Goal: Check status: Check status

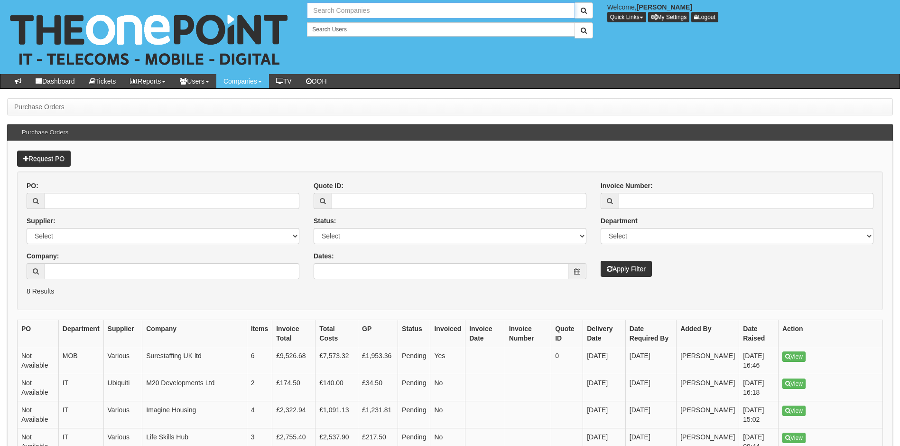
click at [364, 9] on input "text" at bounding box center [441, 10] width 268 height 16
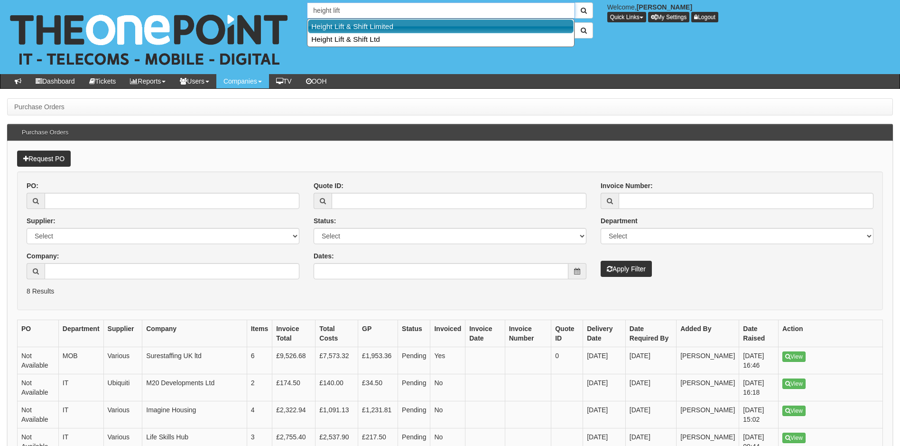
click at [366, 24] on link "Height Lift & Shift Limited" at bounding box center [441, 26] width 266 height 14
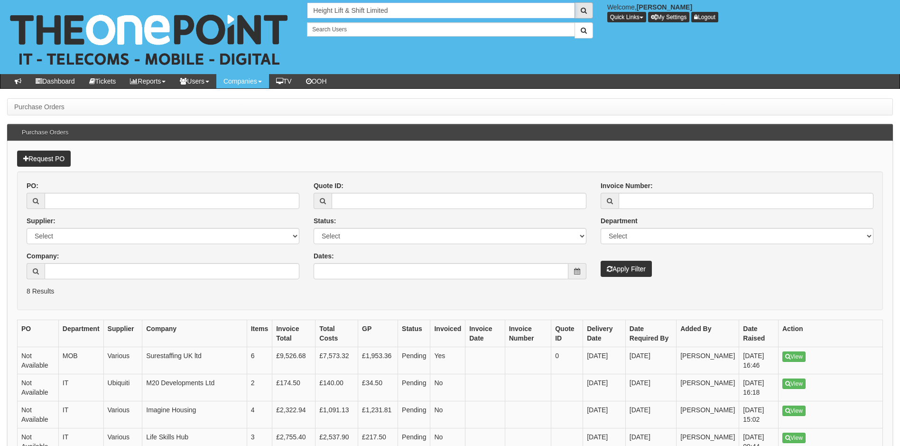
type input "Height Lift & Shift Limited"
click at [586, 9] on span "submit" at bounding box center [584, 10] width 6 height 7
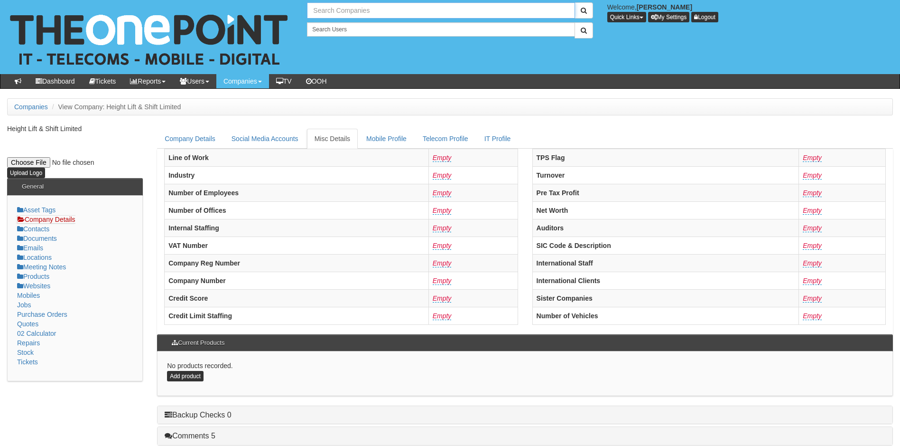
click at [358, 11] on input "text" at bounding box center [441, 10] width 268 height 16
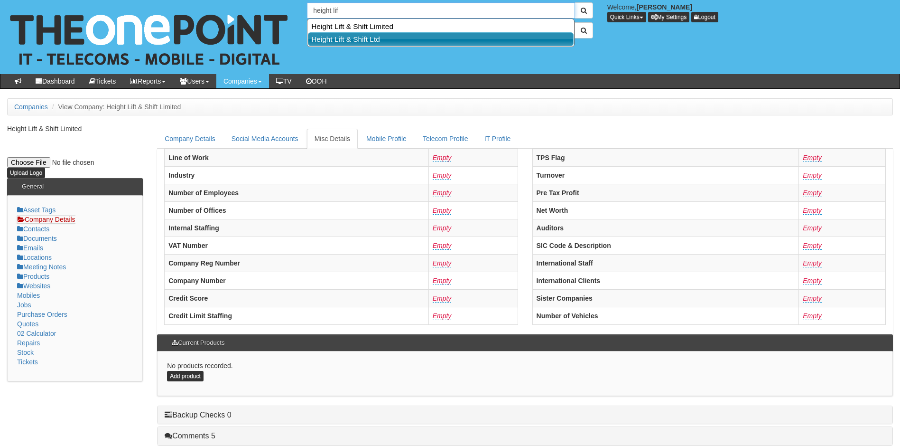
click at [363, 40] on link "Height Lift & Shift Ltd" at bounding box center [441, 39] width 266 height 14
type input "Height Lift & Shift Ltd"
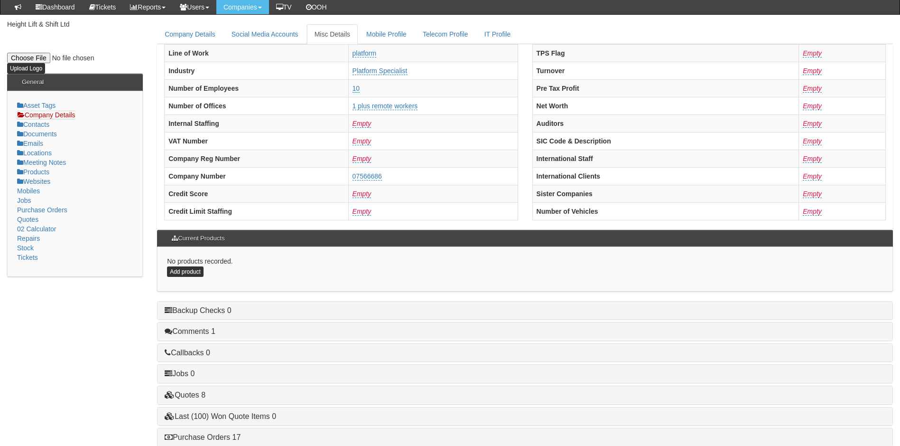
scroll to position [180, 0]
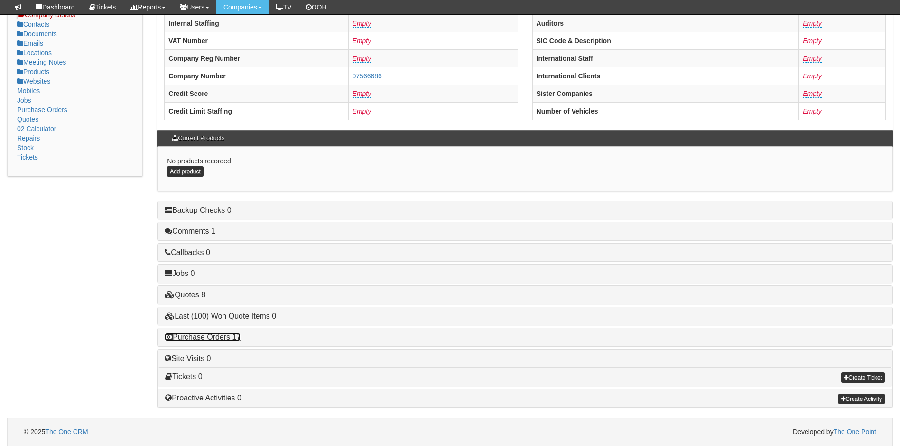
click at [209, 336] on link "Purchase Orders 17" at bounding box center [203, 337] width 76 height 8
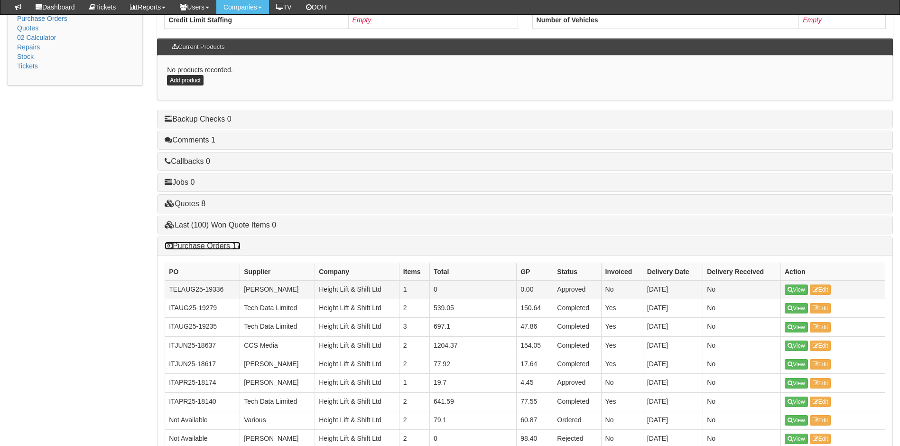
scroll to position [275, 0]
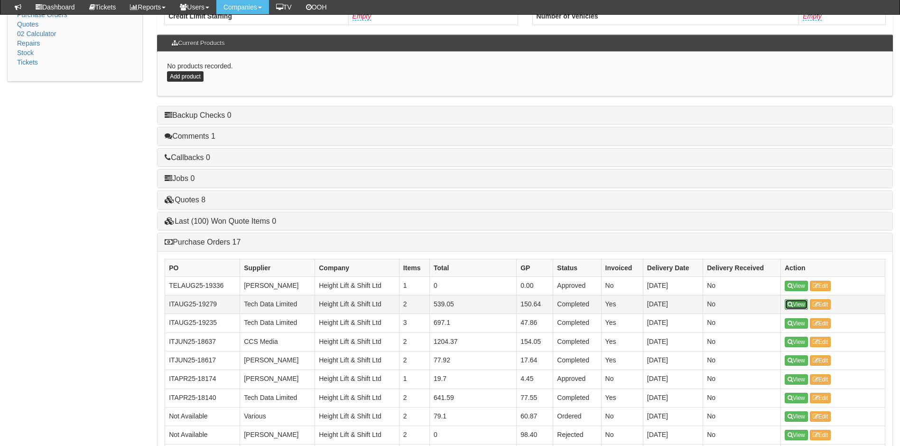
click at [794, 302] on link "View" at bounding box center [796, 304] width 23 height 10
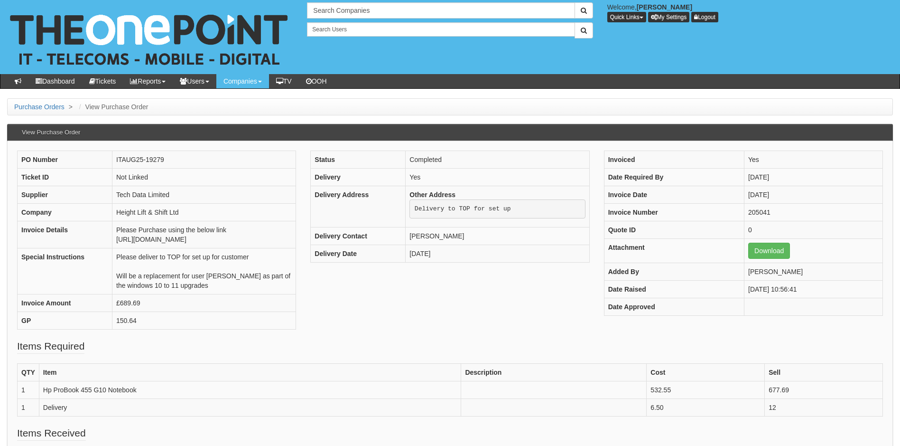
click at [352, 349] on fieldset "Items Required QTY Item Description Cost Sell 1 Hp ProBook 455 G10 Notebook 532…" at bounding box center [450, 382] width 866 height 87
click at [347, 16] on input "text" at bounding box center [441, 10] width 268 height 16
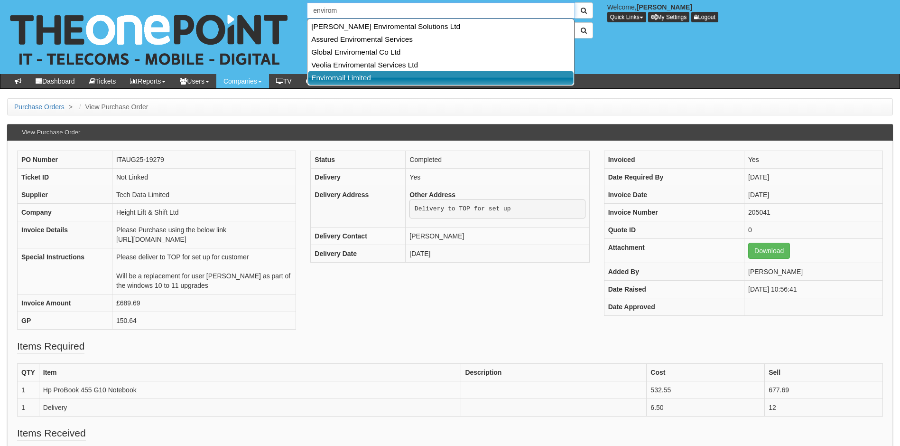
click at [371, 76] on link "Enviromail Limited" at bounding box center [441, 78] width 266 height 14
type input "Enviromail Limited"
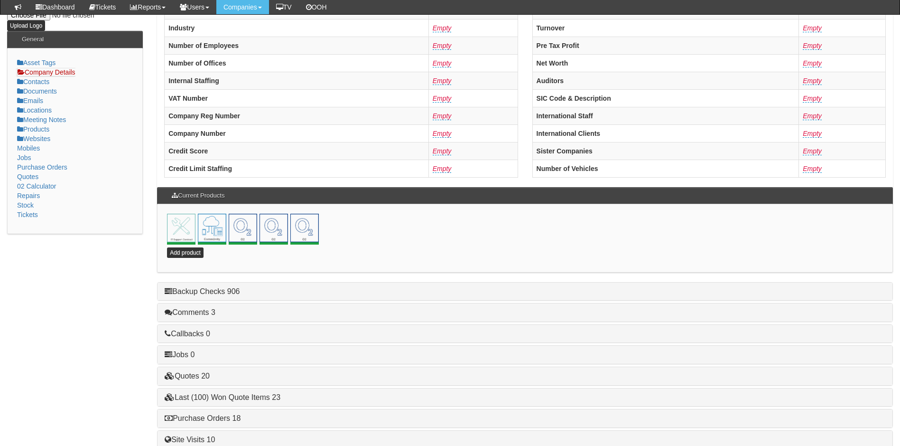
scroll to position [204, 0]
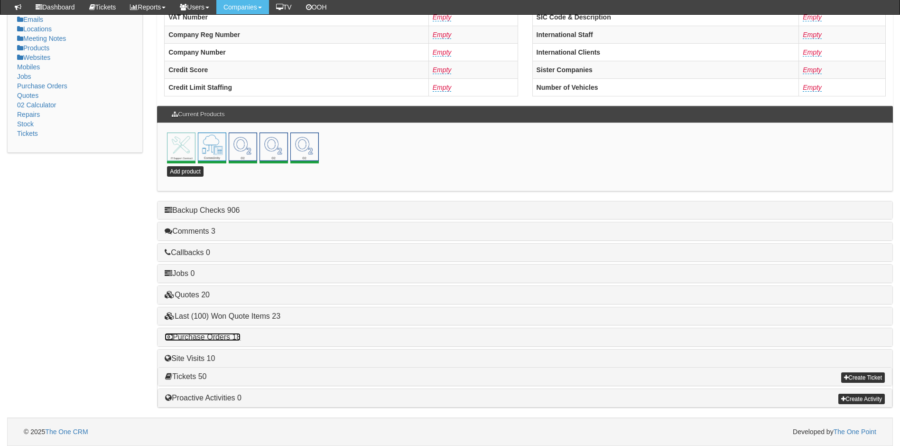
click at [216, 337] on link "Purchase Orders 18" at bounding box center [203, 337] width 76 height 8
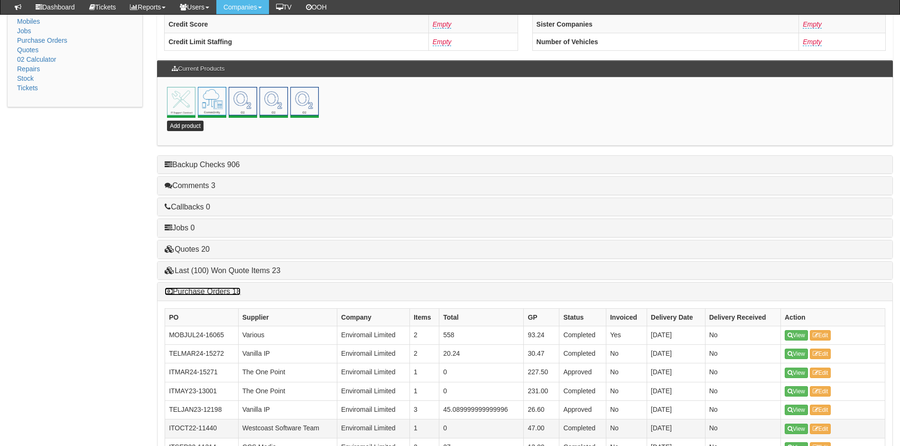
scroll to position [441, 0]
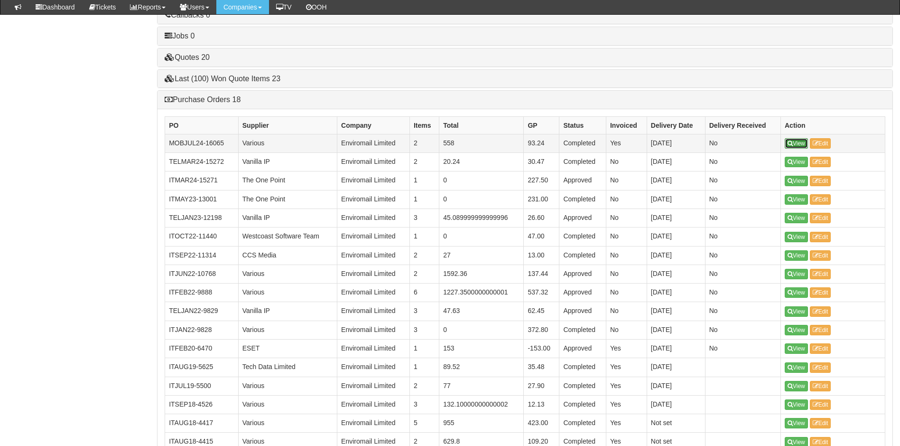
click at [791, 141] on icon at bounding box center [790, 143] width 5 height 6
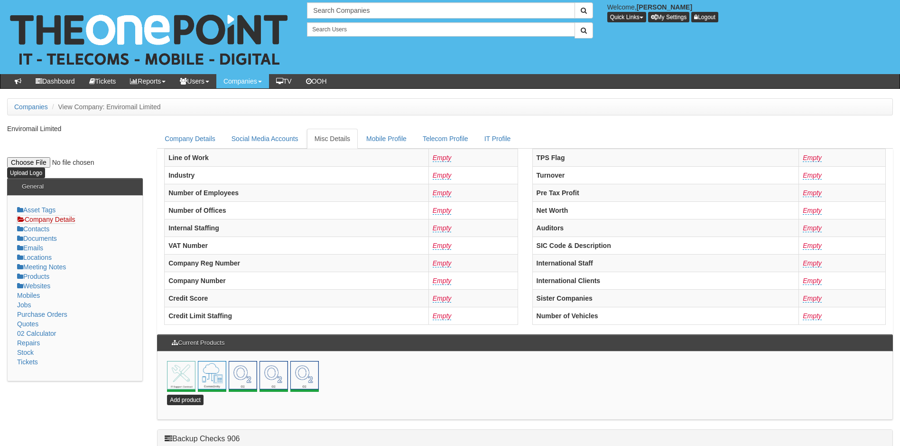
scroll to position [204, 0]
